Goal: Transaction & Acquisition: Book appointment/travel/reservation

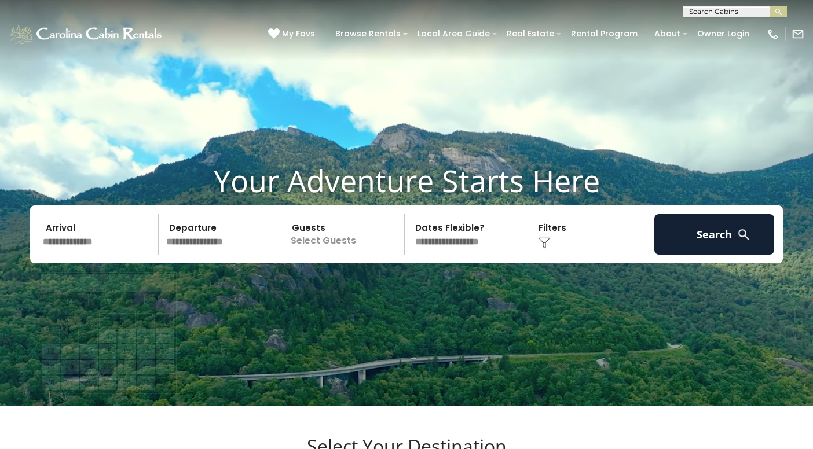
click at [90, 255] on input "text" at bounding box center [99, 234] width 120 height 41
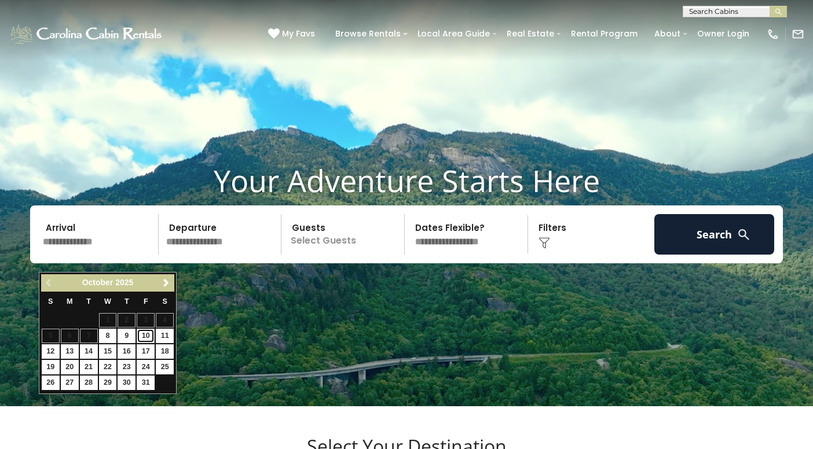
click at [144, 336] on link "10" at bounding box center [146, 336] width 18 height 14
type input "********"
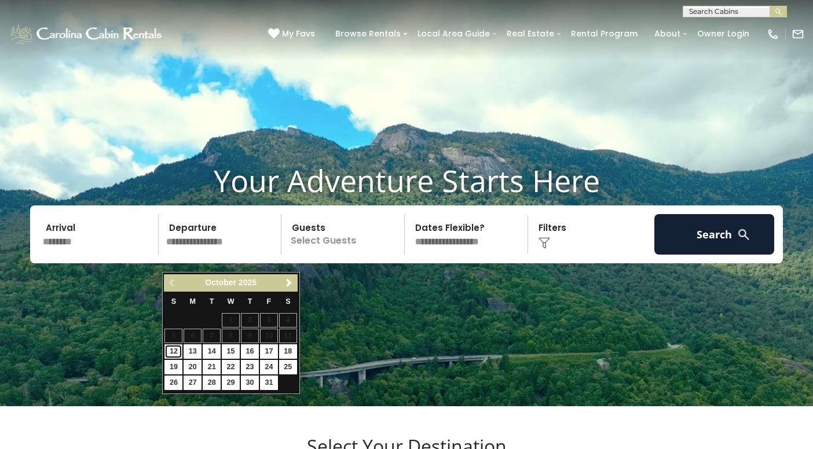
click at [175, 353] on link "12" at bounding box center [173, 352] width 18 height 14
type input "********"
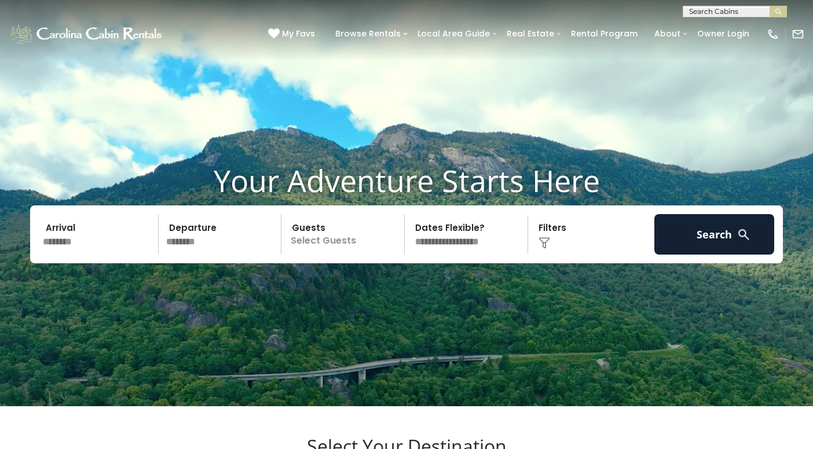
click at [321, 255] on p "Select Guests" at bounding box center [344, 234] width 119 height 41
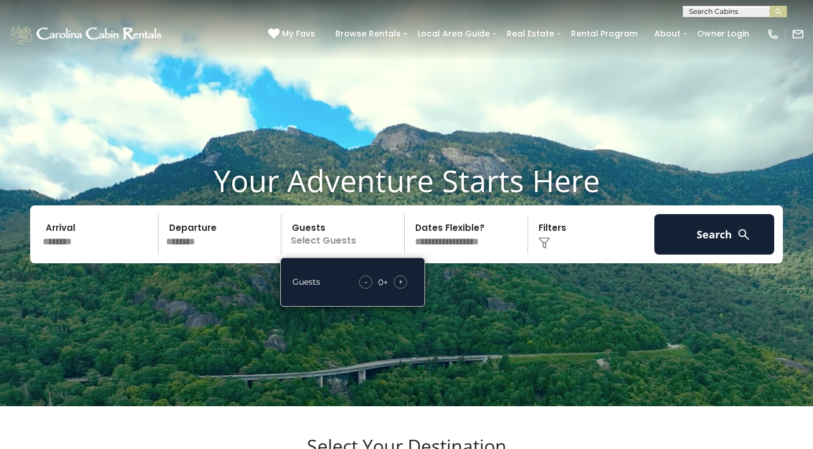
click at [408, 289] on div "- 0 + +" at bounding box center [383, 282] width 60 height 13
click at [402, 288] on span "+" at bounding box center [400, 282] width 5 height 12
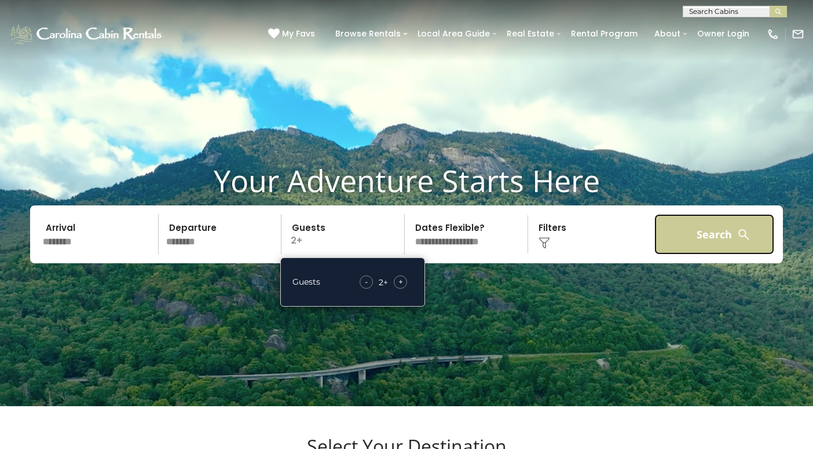
click at [702, 252] on button "Search" at bounding box center [714, 234] width 120 height 41
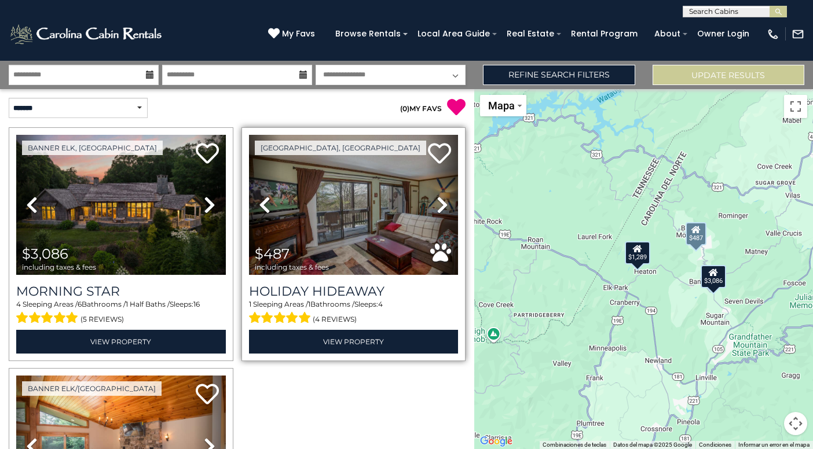
click at [442, 204] on icon at bounding box center [443, 205] width 12 height 19
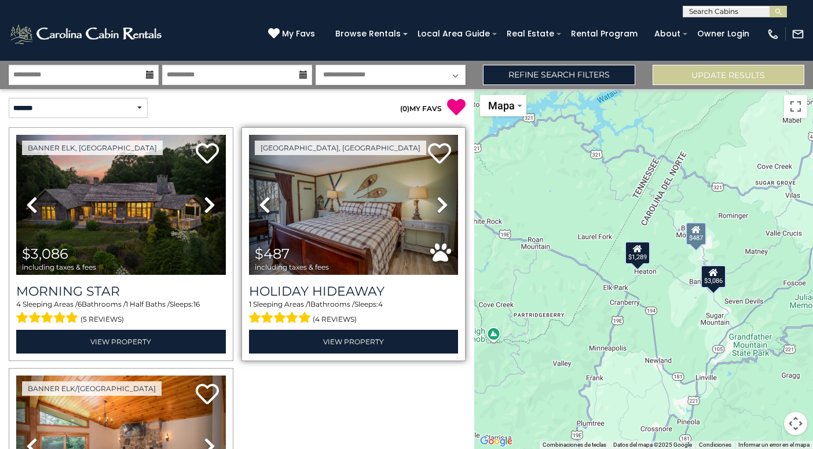
click at [442, 204] on icon at bounding box center [443, 205] width 12 height 19
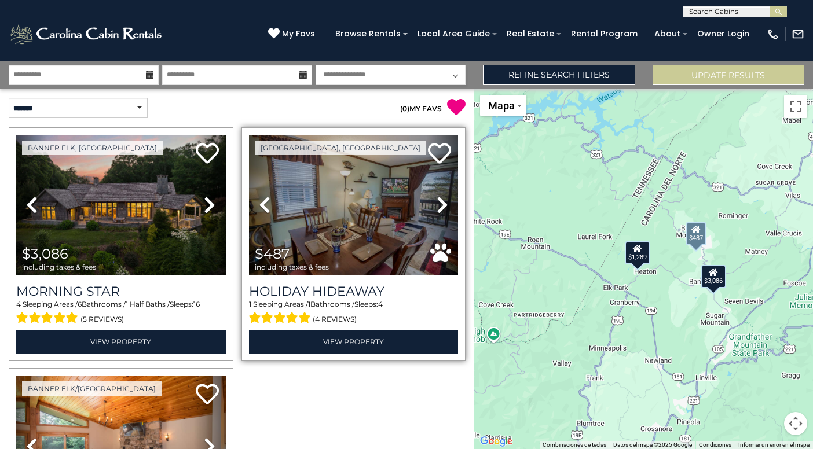
click at [442, 204] on icon at bounding box center [443, 205] width 12 height 19
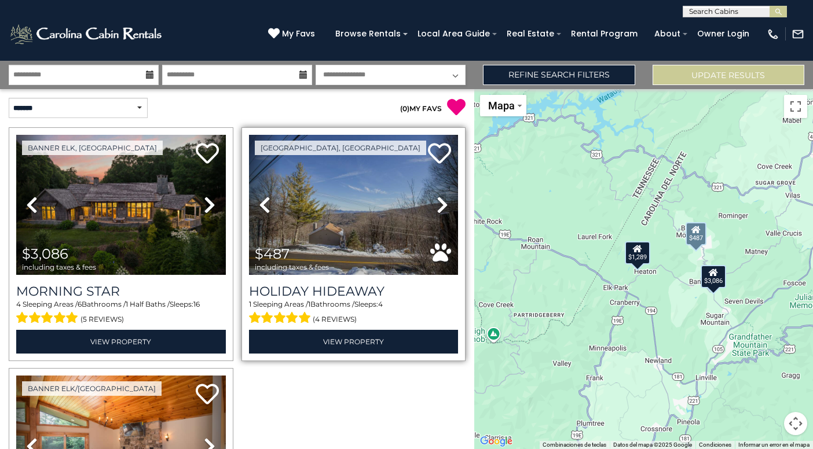
click at [442, 204] on icon at bounding box center [443, 205] width 12 height 19
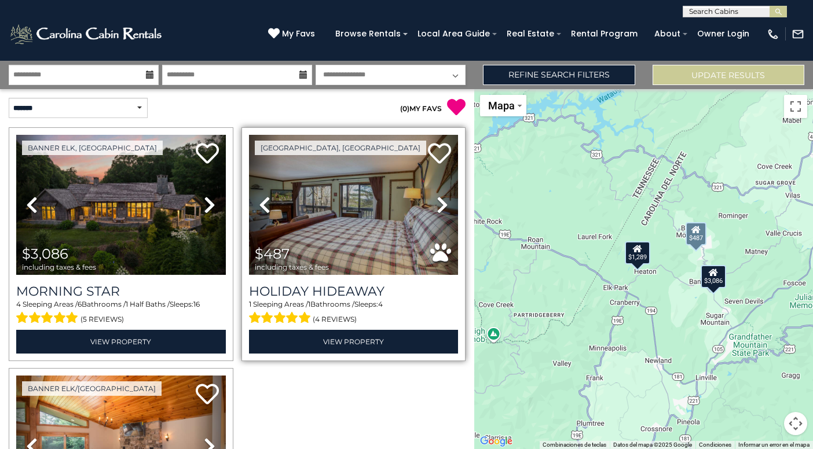
click at [442, 204] on icon at bounding box center [443, 205] width 12 height 19
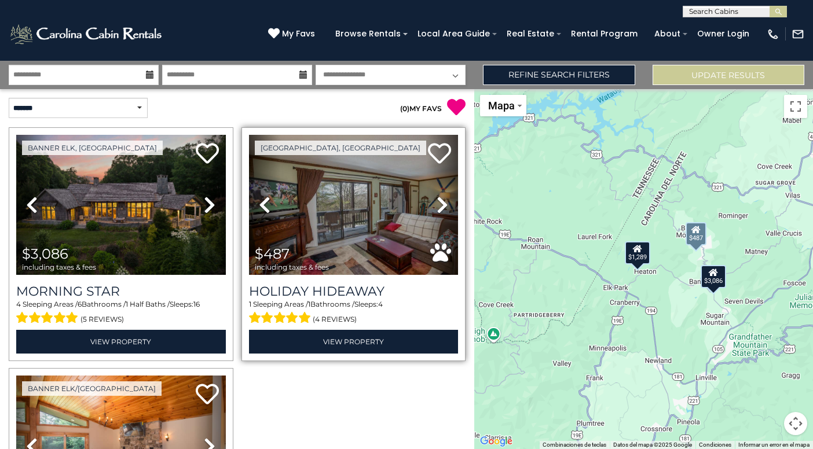
click at [442, 204] on icon at bounding box center [443, 205] width 12 height 19
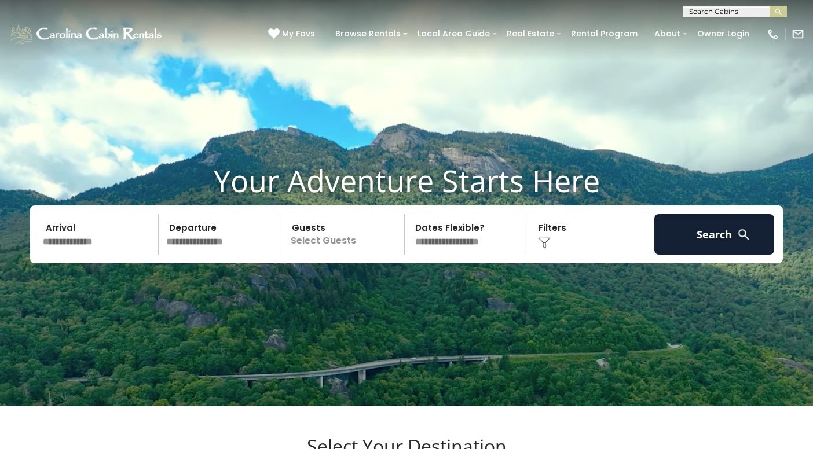
click at [108, 255] on input "text" at bounding box center [99, 234] width 120 height 41
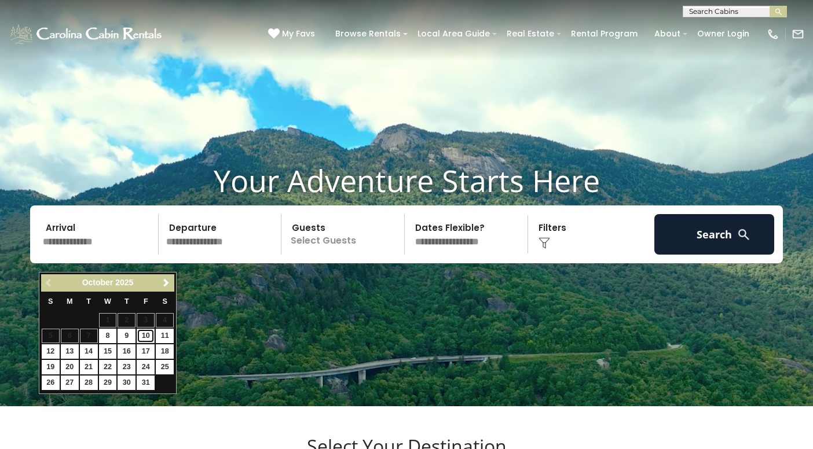
click at [151, 336] on link "10" at bounding box center [146, 336] width 18 height 14
type input "********"
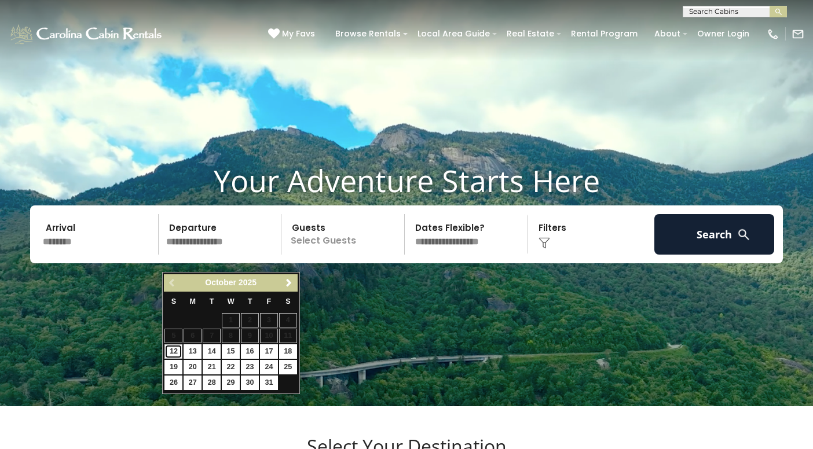
click at [177, 353] on link "12" at bounding box center [173, 352] width 18 height 14
type input "********"
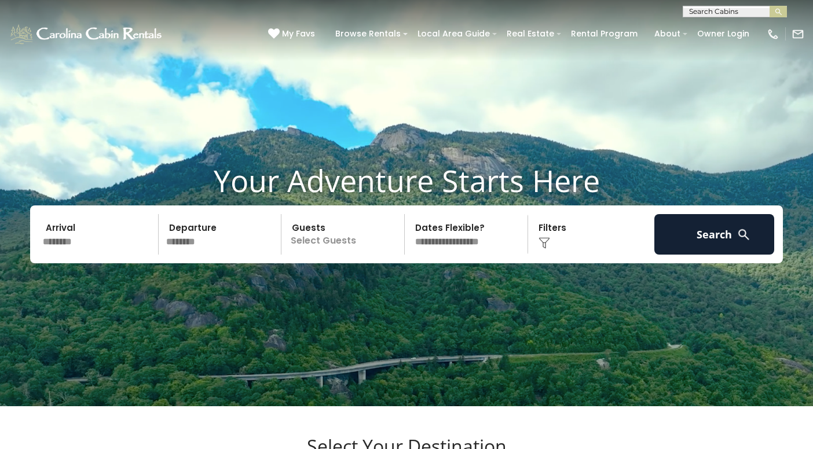
click at [321, 255] on p "Select Guests" at bounding box center [344, 234] width 119 height 41
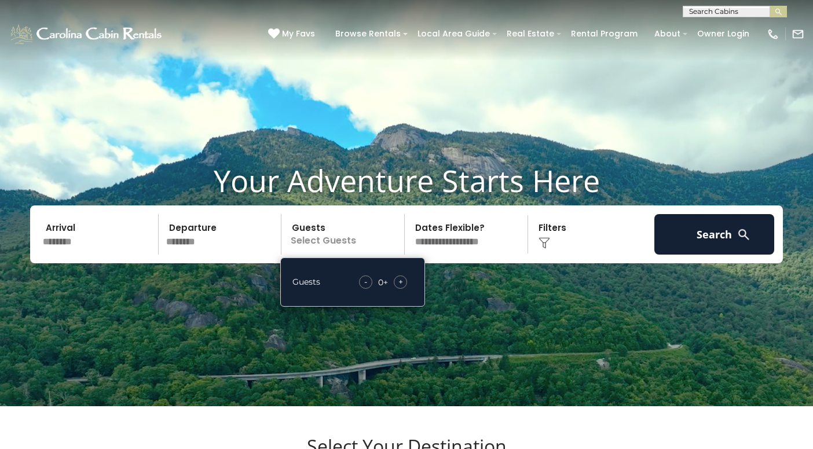
click at [401, 288] on span "+" at bounding box center [400, 282] width 5 height 12
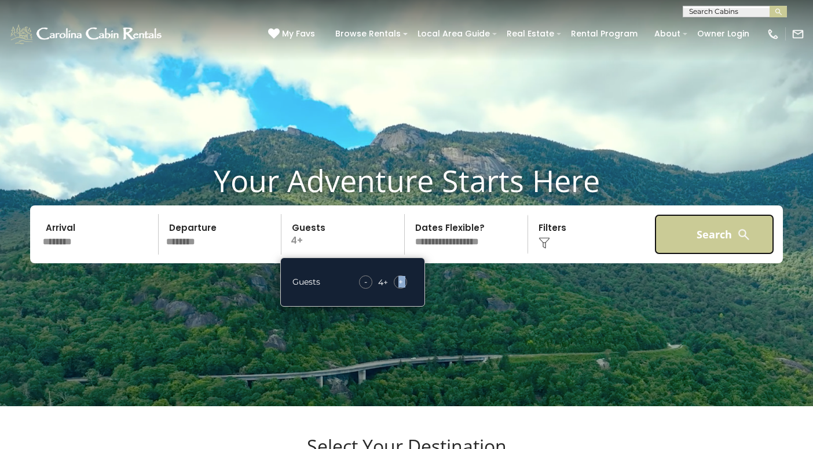
click at [727, 248] on button "Search" at bounding box center [714, 234] width 120 height 41
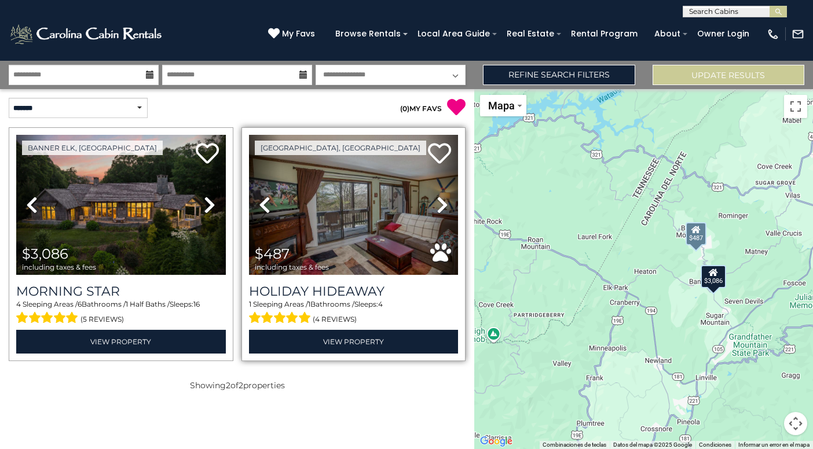
click at [442, 210] on icon at bounding box center [443, 205] width 12 height 19
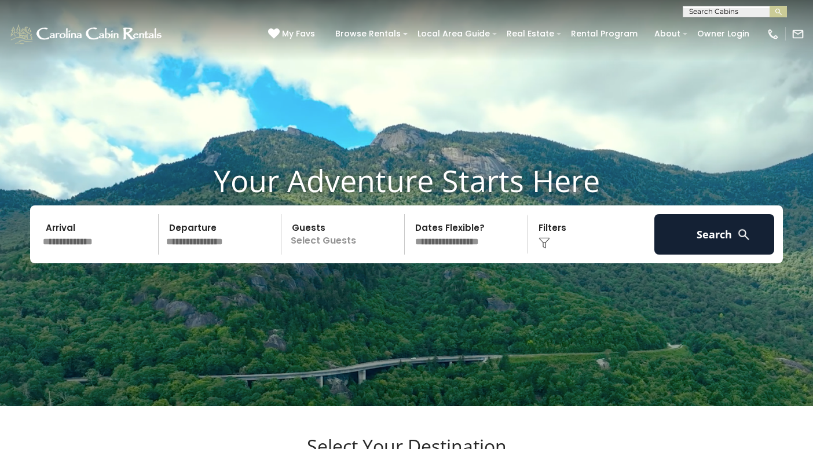
click at [105, 255] on input "text" at bounding box center [99, 234] width 120 height 41
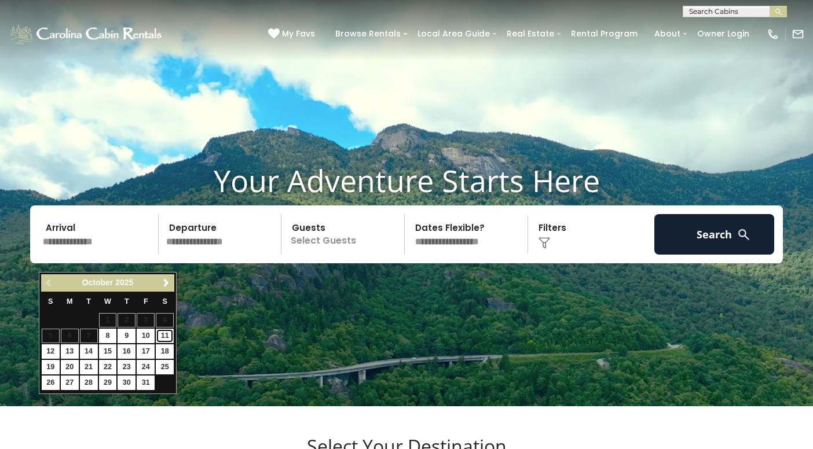
click at [161, 338] on link "11" at bounding box center [165, 336] width 18 height 14
type input "********"
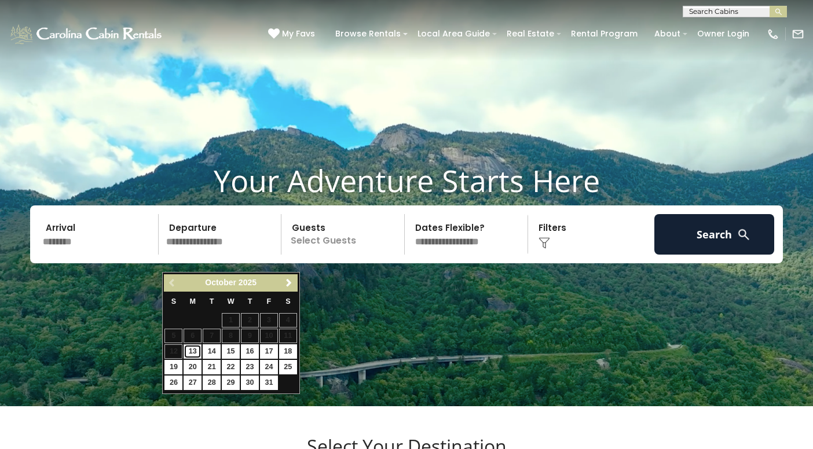
click at [194, 351] on link "13" at bounding box center [193, 352] width 18 height 14
type input "********"
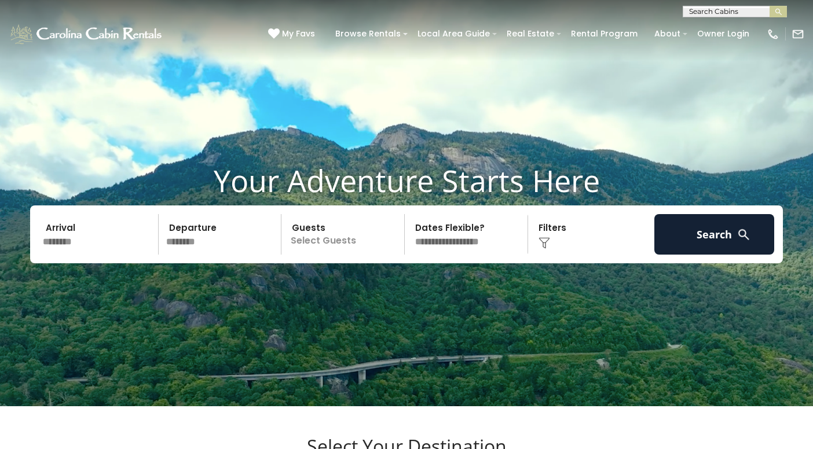
click at [359, 255] on p "Select Guests" at bounding box center [344, 234] width 119 height 41
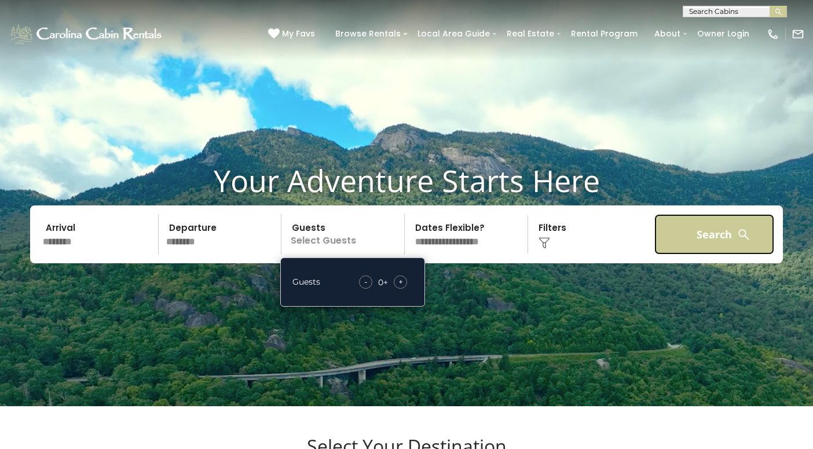
click at [718, 255] on button "Search" at bounding box center [714, 234] width 120 height 41
